Goal: Transaction & Acquisition: Purchase product/service

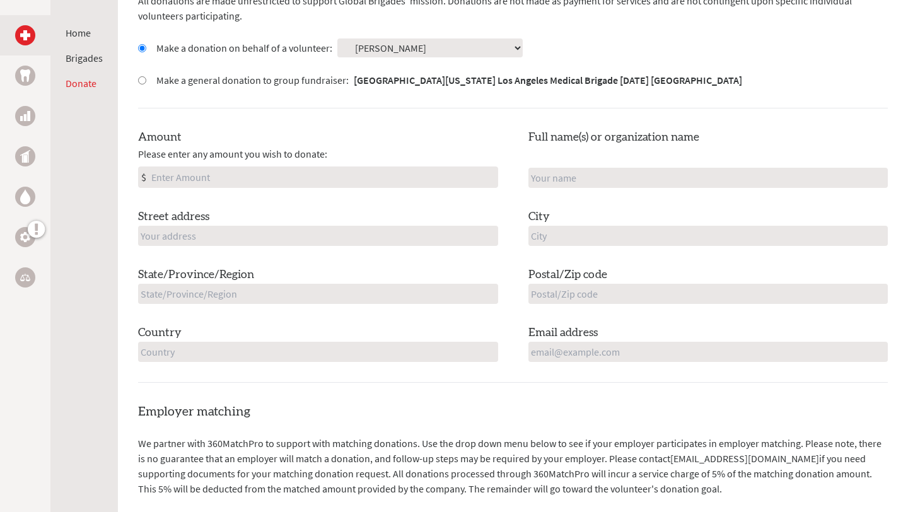
scroll to position [353, 0]
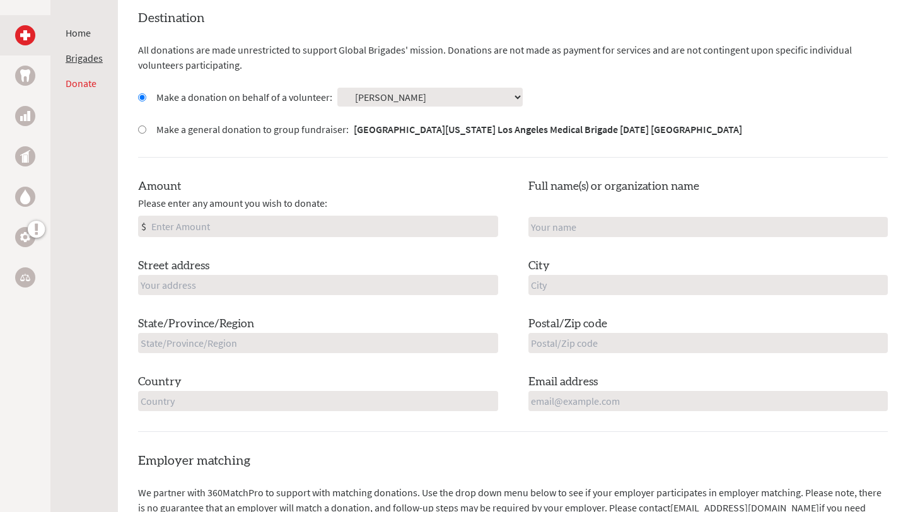
click at [81, 61] on link "Brigades" at bounding box center [84, 58] width 37 height 13
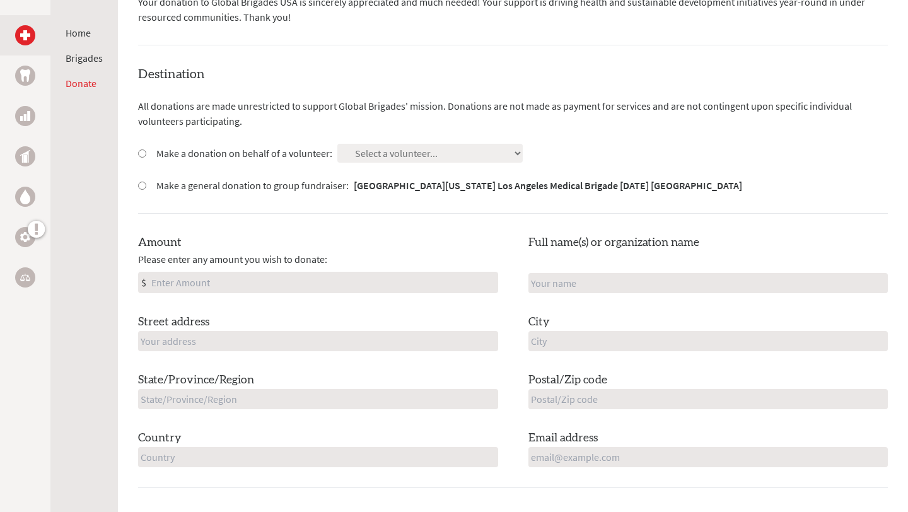
scroll to position [188, 0]
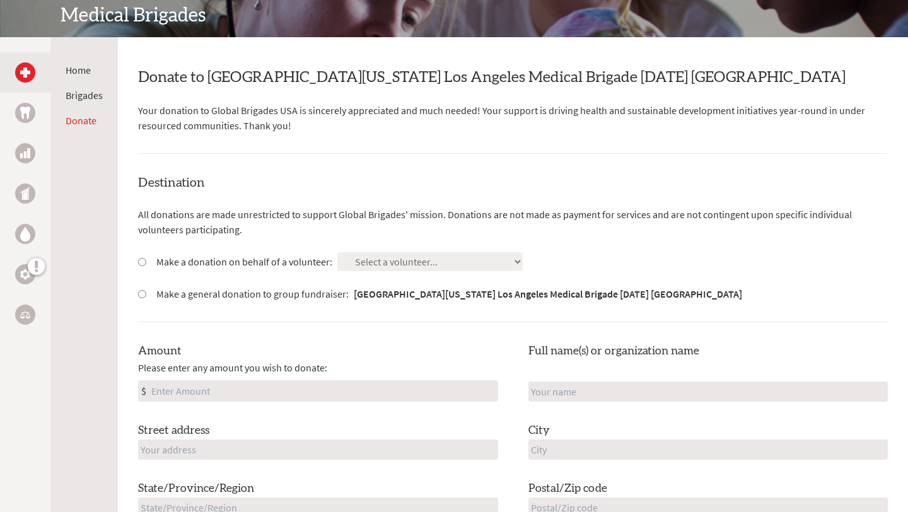
click at [20, 117] on img at bounding box center [25, 113] width 10 height 12
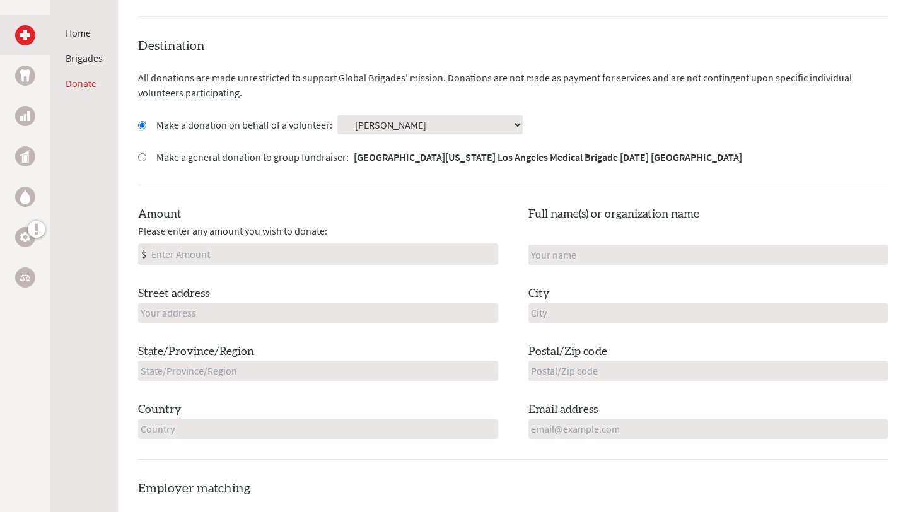
scroll to position [409, 0]
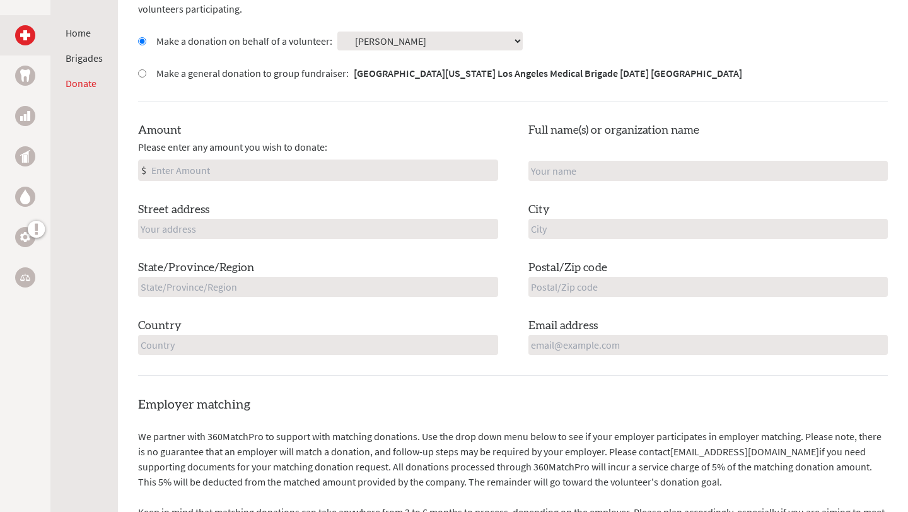
click at [358, 158] on div "Amount Please enter any amount you wish to donate: $" at bounding box center [318, 151] width 360 height 59
click at [340, 169] on input "Amount" at bounding box center [323, 170] width 349 height 20
type input "250"
click at [617, 168] on input "text" at bounding box center [709, 171] width 360 height 20
type input "[PERSON_NAME]"
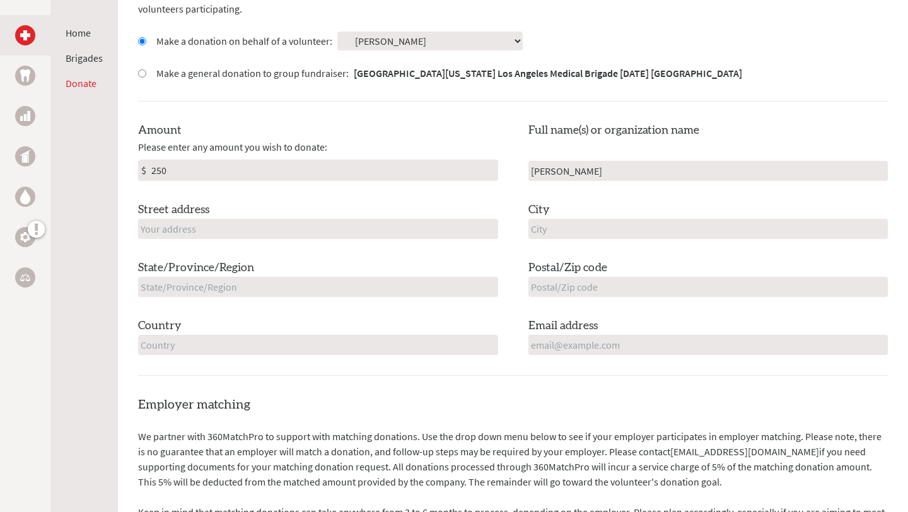
click at [379, 222] on input "text" at bounding box center [318, 229] width 360 height 20
type input "1217 Bayard Drive"
click at [577, 228] on input "text" at bounding box center [709, 229] width 360 height 20
type input "San Jose"
click at [409, 279] on input "text" at bounding box center [318, 287] width 360 height 20
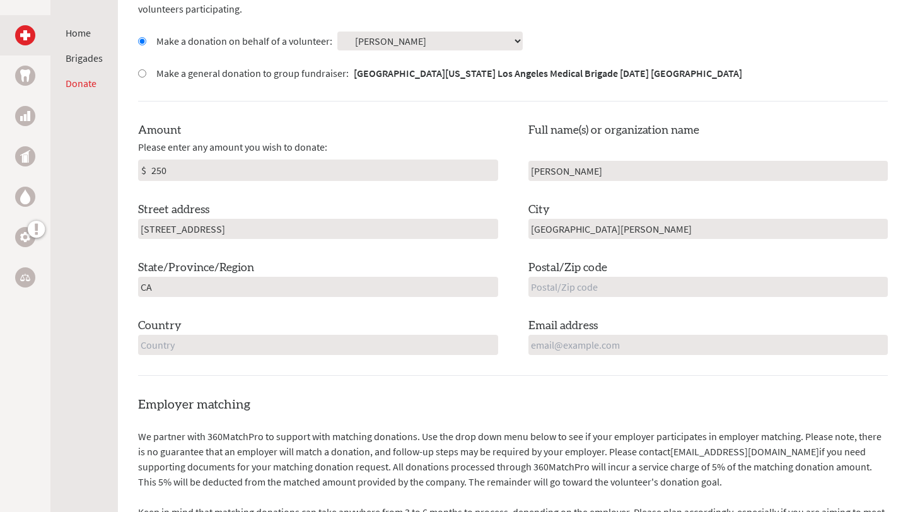
type input "CA"
click at [599, 295] on input "text" at bounding box center [709, 287] width 360 height 20
type input "95122"
click at [349, 349] on input "text" at bounding box center [318, 345] width 360 height 20
type input "United States"
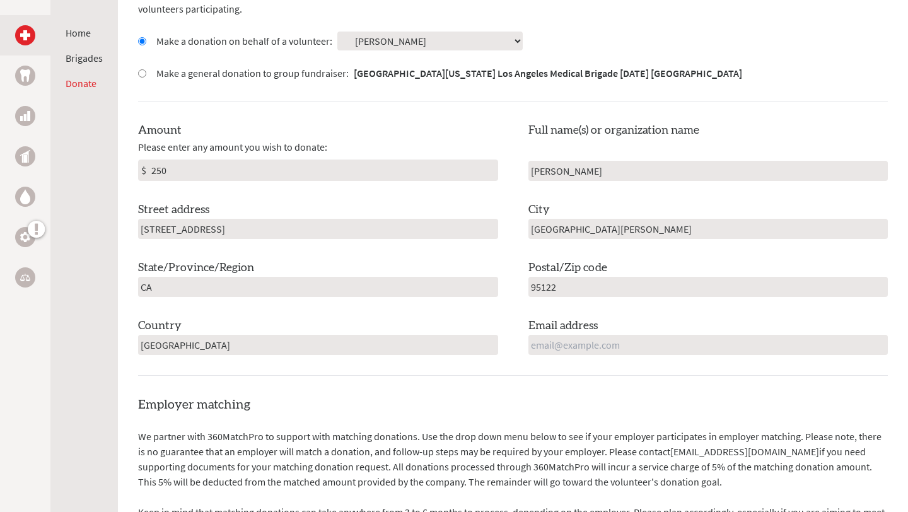
click at [587, 345] on input "email" at bounding box center [709, 345] width 360 height 20
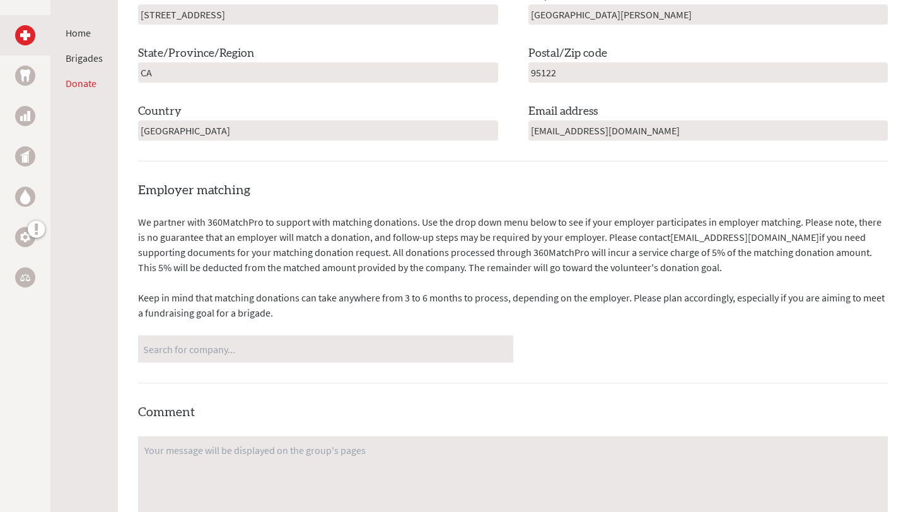
scroll to position [635, 0]
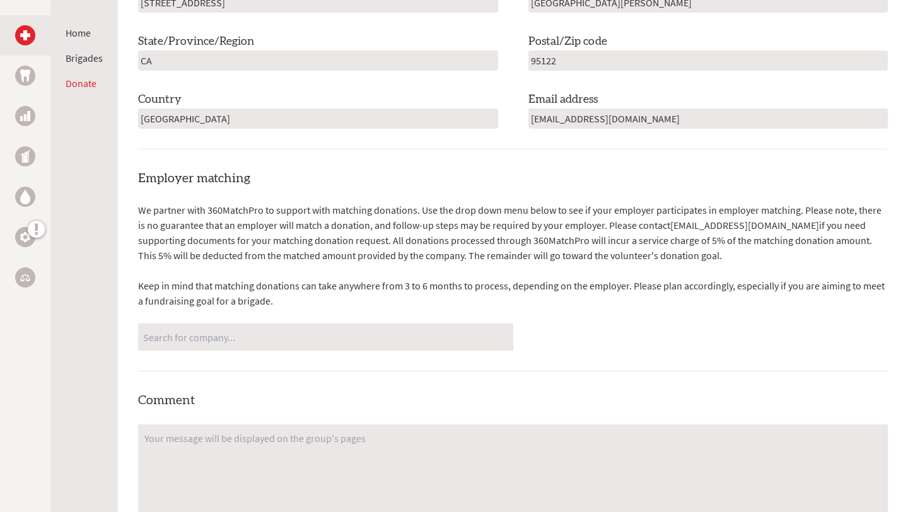
type input "mozellehuynh@g.ucla.edu"
click at [415, 338] on input "Search for company..." at bounding box center [325, 337] width 365 height 22
click at [433, 388] on div "Employer matching We partner with 360MatchPro to support with matching donation…" at bounding box center [513, 435] width 750 height 531
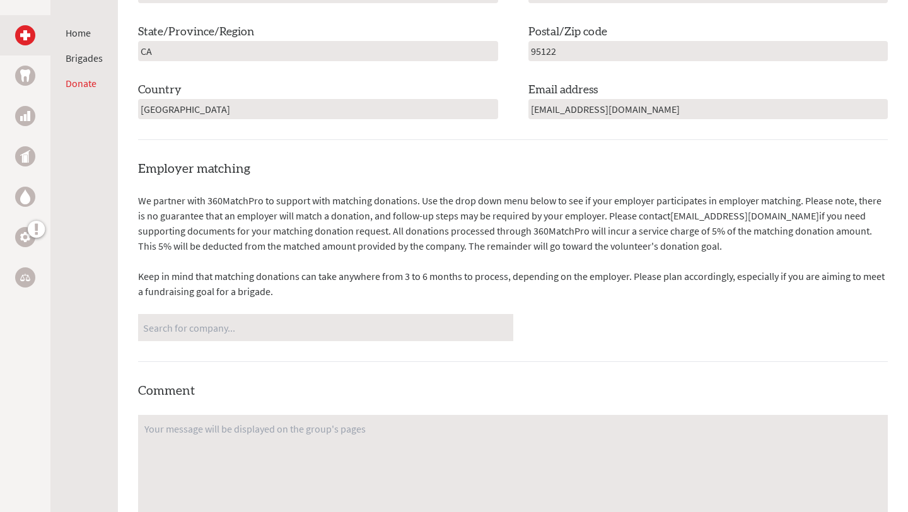
scroll to position [652, 0]
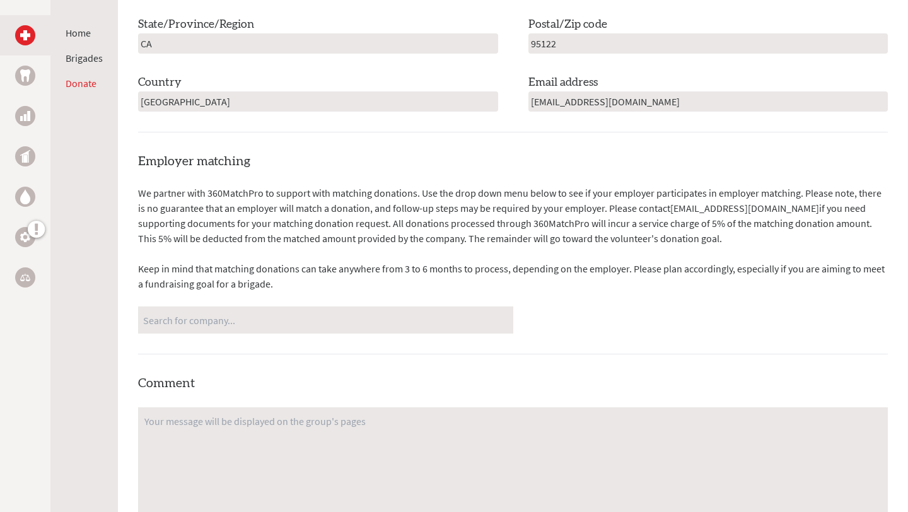
click at [477, 315] on input "Search for company..." at bounding box center [325, 320] width 365 height 22
click at [551, 288] on p "Keep in mind that matching donations can take anywhere from 3 to 6 months to pr…" at bounding box center [513, 276] width 750 height 30
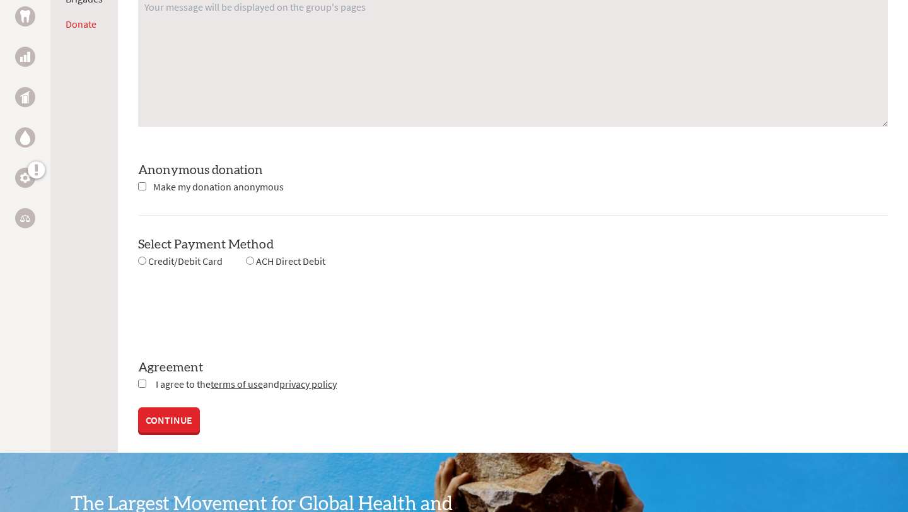
scroll to position [1069, 0]
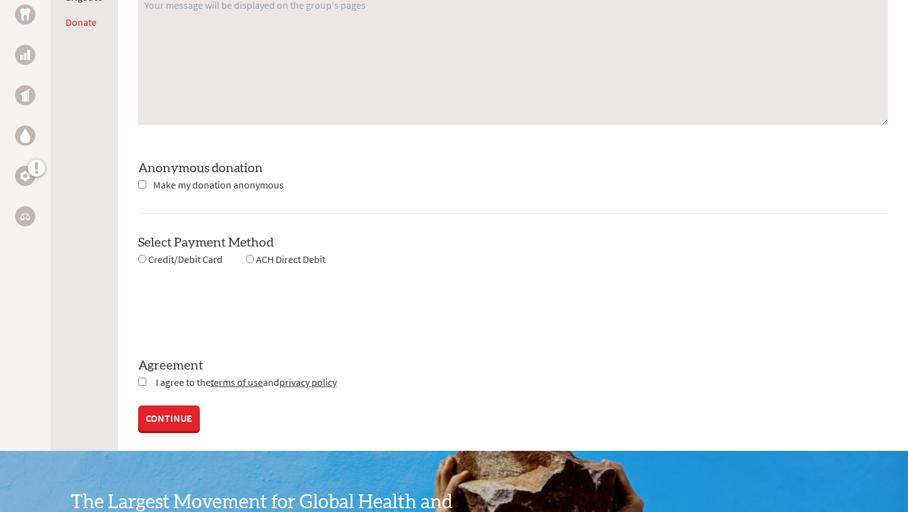
click at [143, 258] on input "radio" at bounding box center [142, 259] width 8 height 8
radio input "true"
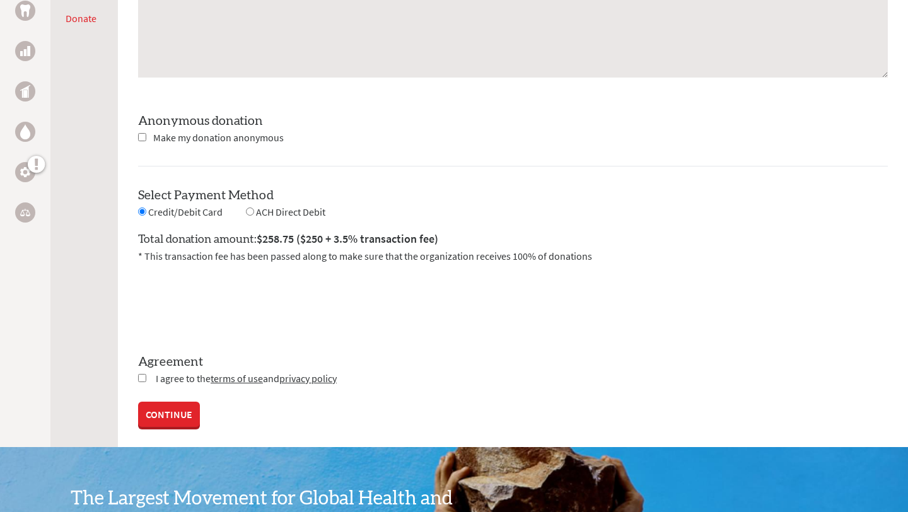
scroll to position [1122, 0]
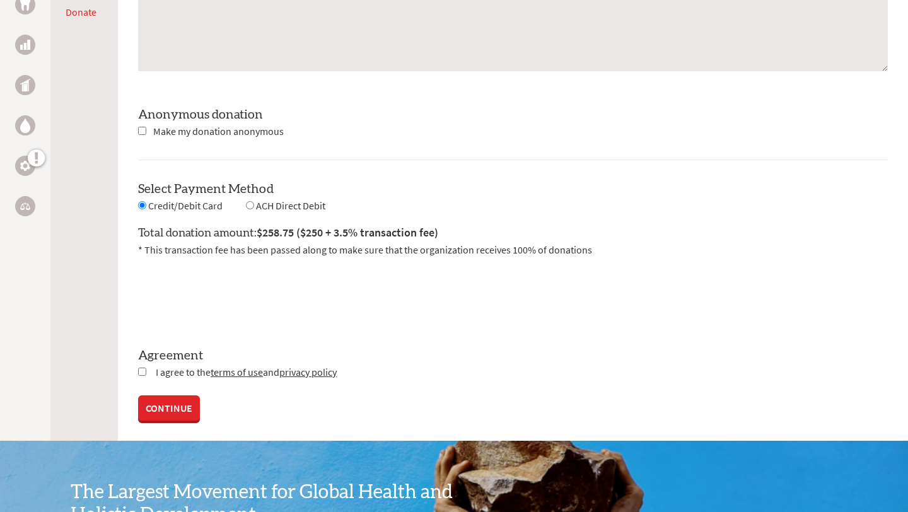
click at [140, 368] on input "checkbox" at bounding box center [142, 372] width 8 height 8
checkbox input "true"
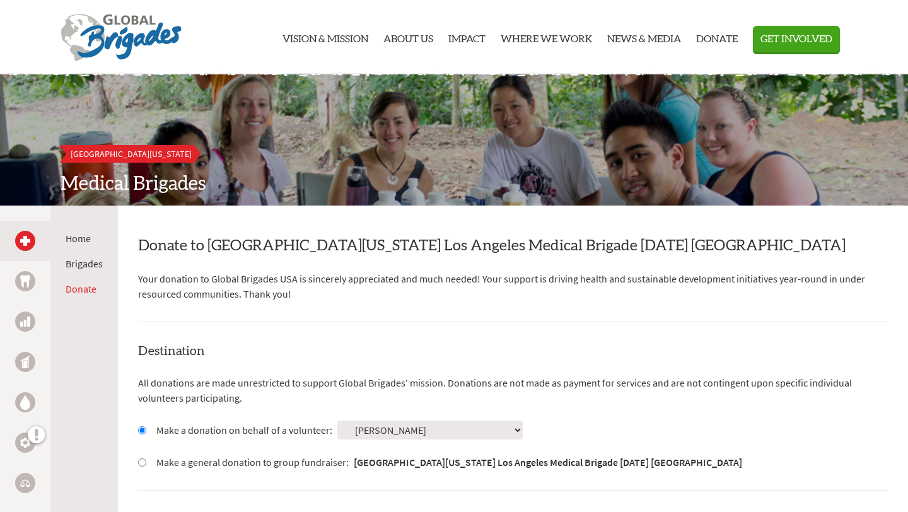
scroll to position [0, 0]
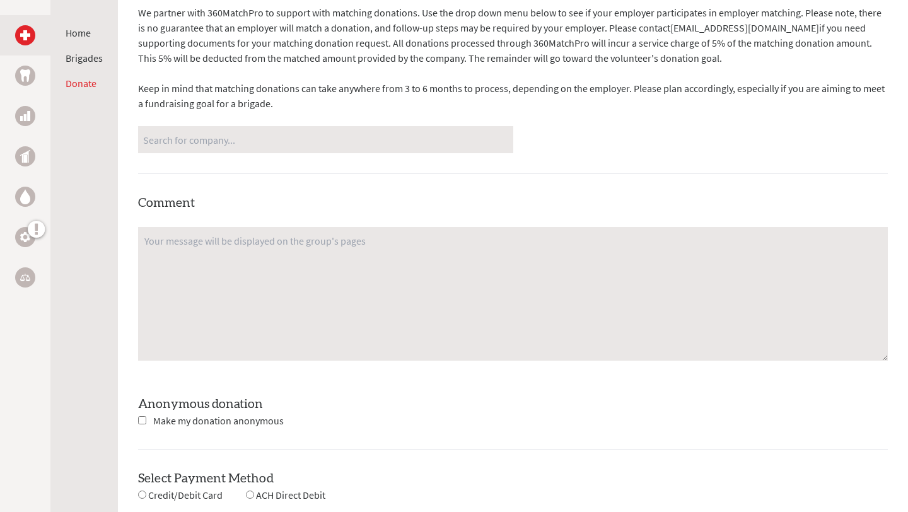
scroll to position [960, 0]
